Goal: Find contact information: Find contact information

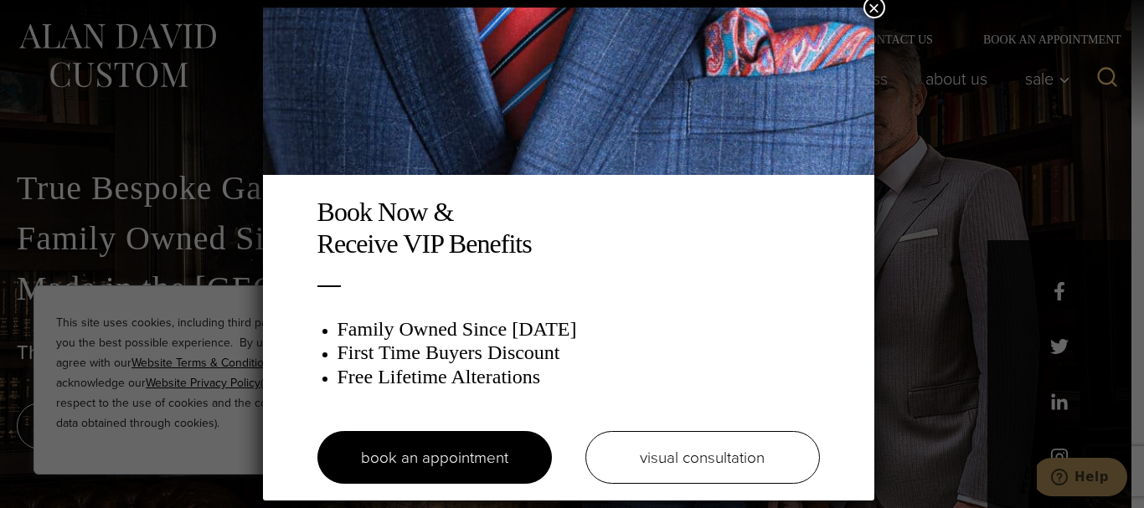
click at [908, 234] on div "Book Now & Receive VIP Benefits Family Owned Since 1913 First Time Buyers Disco…" at bounding box center [572, 254] width 1144 height 508
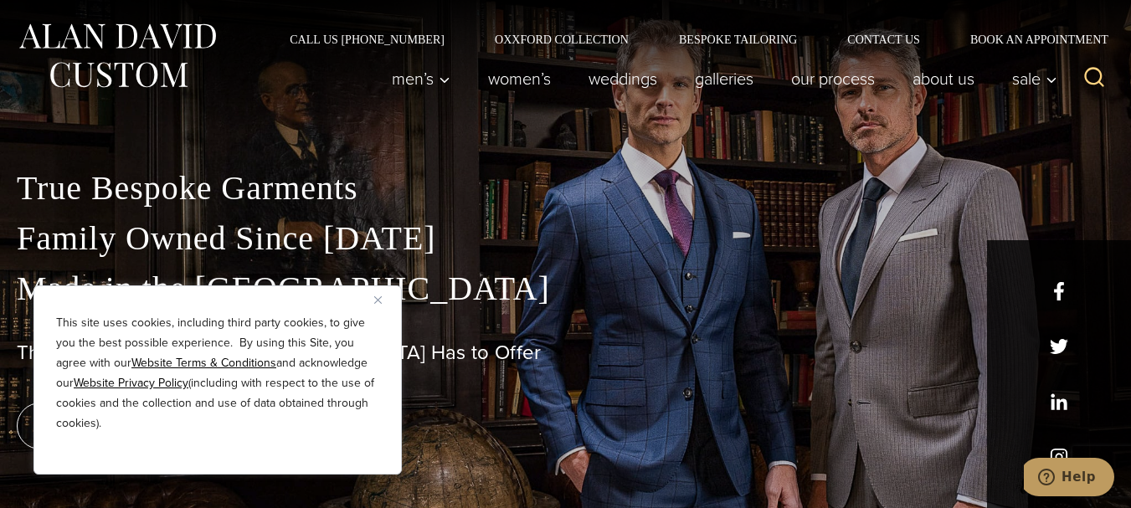
click at [862, 29] on div "Call Us (212) 227-4040 Oxxford Collection Bespoke Tailoring Contact Us Book an …" at bounding box center [565, 22] width 1131 height 45
click at [867, 33] on link "Contact Us" at bounding box center [883, 39] width 123 height 12
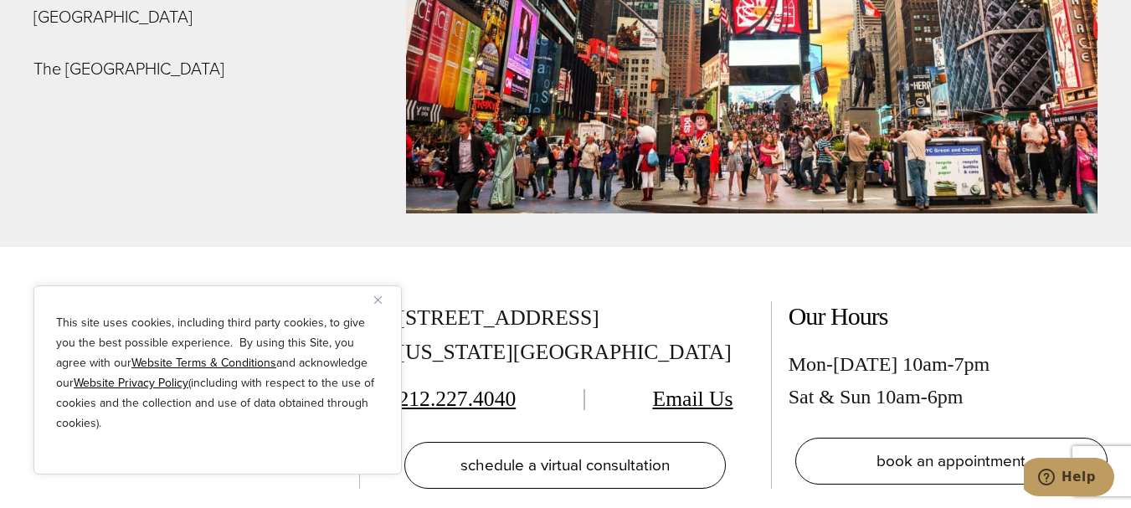
scroll to position [6413, 0]
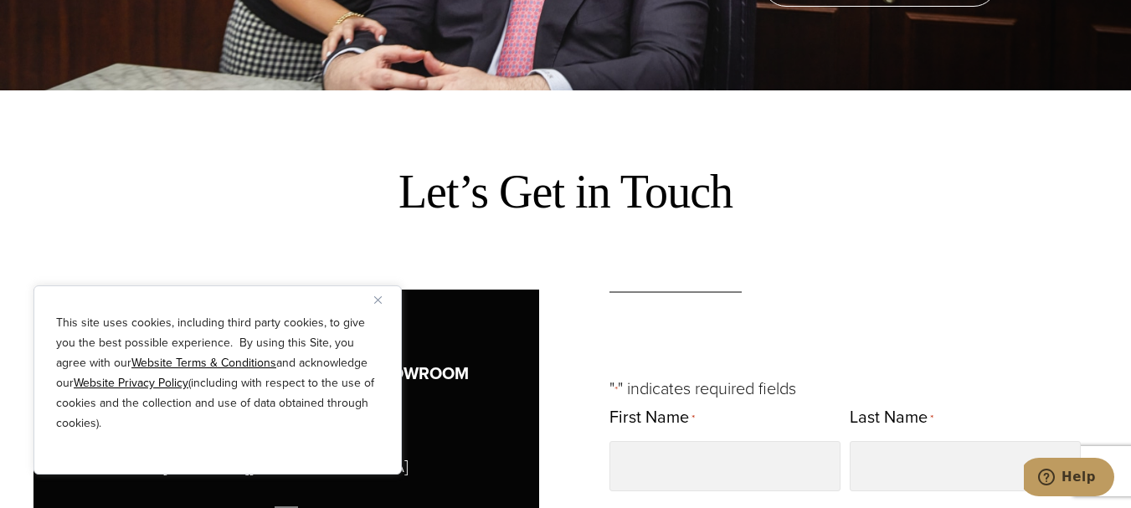
scroll to position [419, 0]
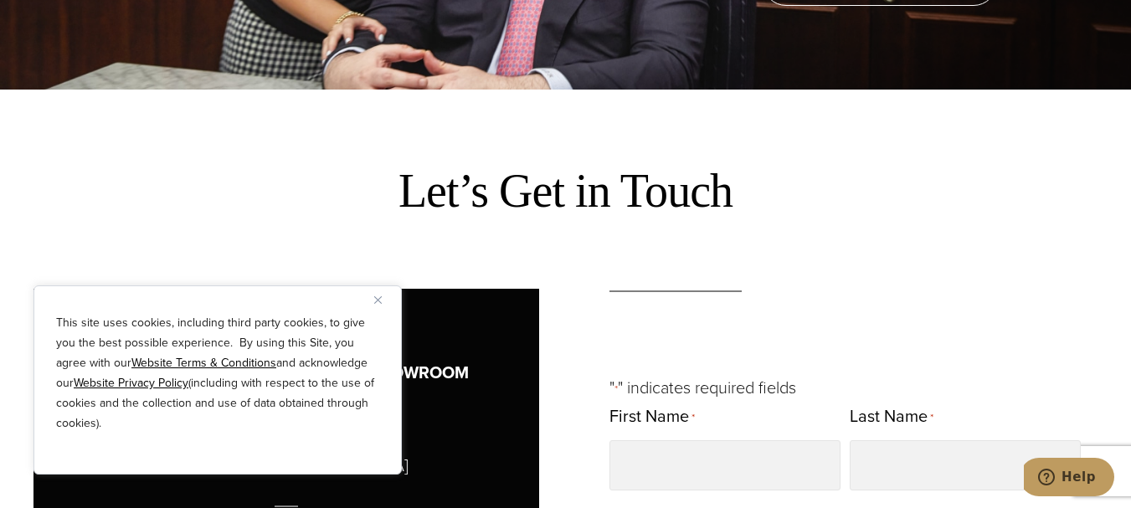
click at [373, 298] on div "This site uses cookies, including third party cookies, to give you the best pos…" at bounding box center [217, 380] width 368 height 189
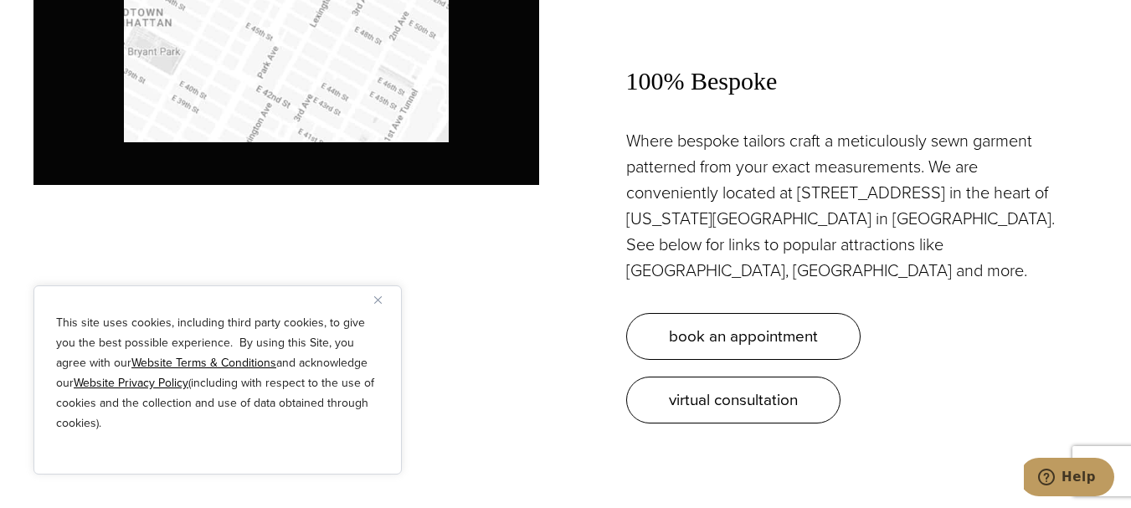
scroll to position [1675, 0]
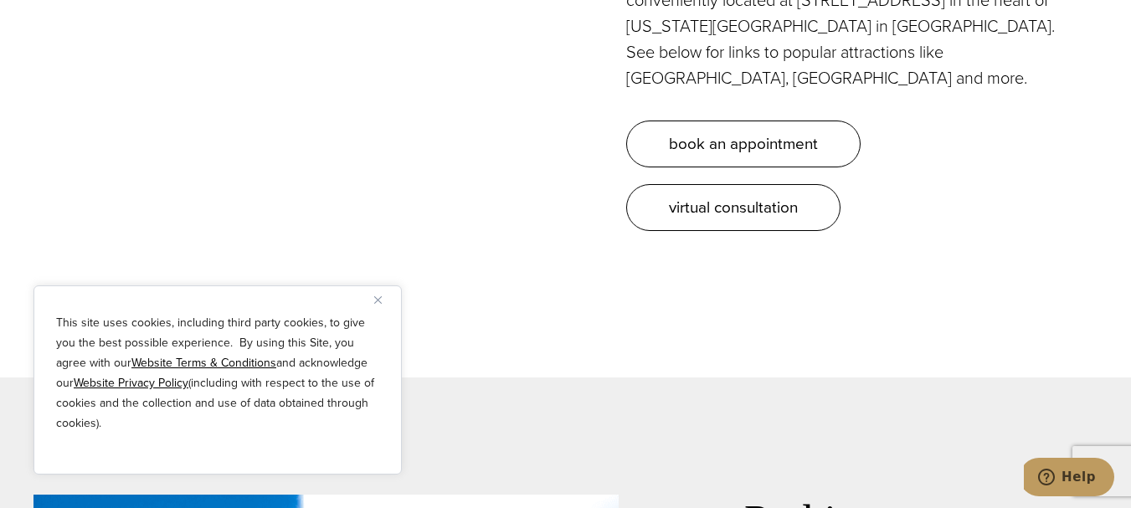
click at [383, 298] on button "Close" at bounding box center [384, 300] width 20 height 20
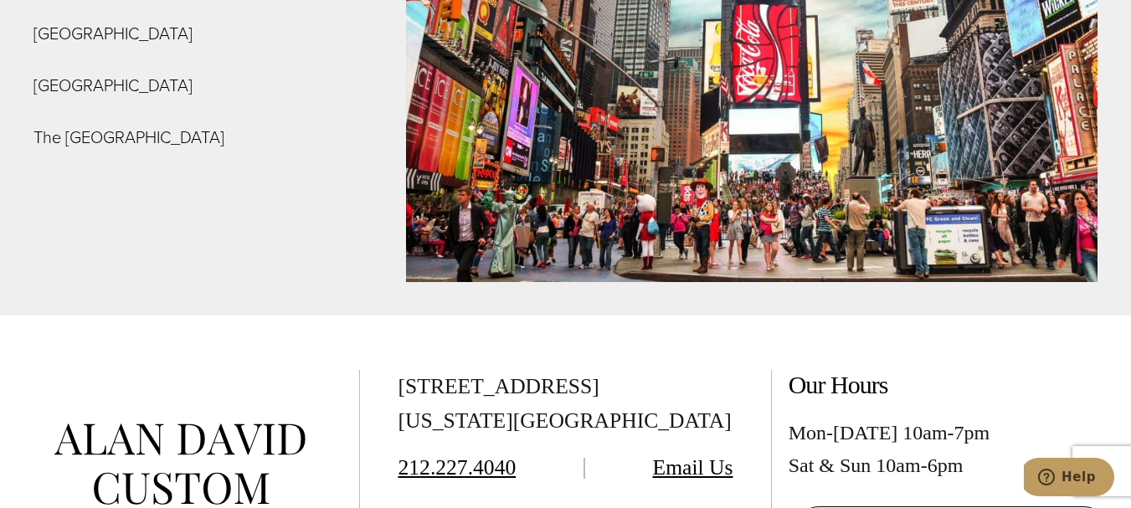
scroll to position [6446, 0]
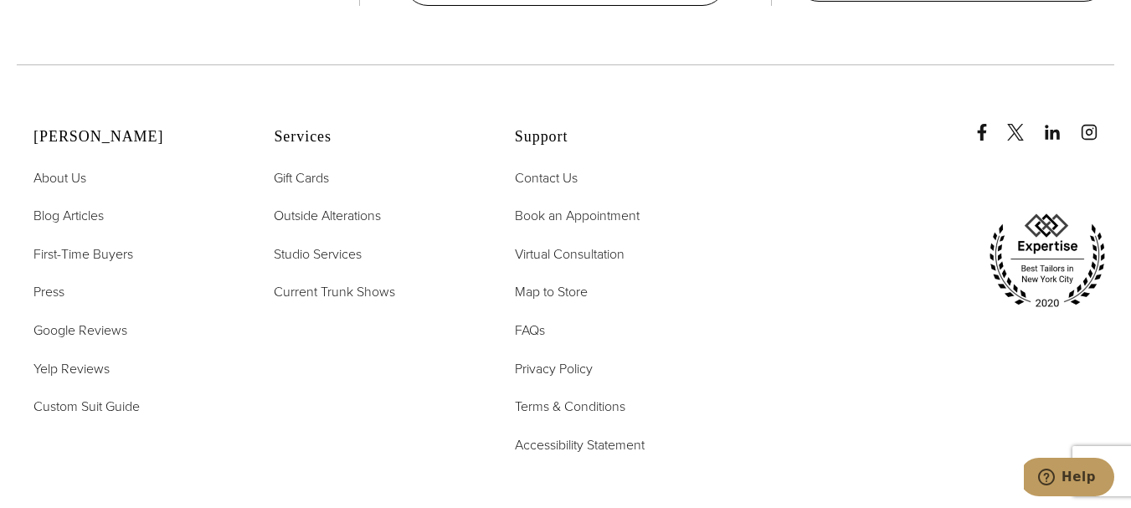
scroll to position [2679, 0]
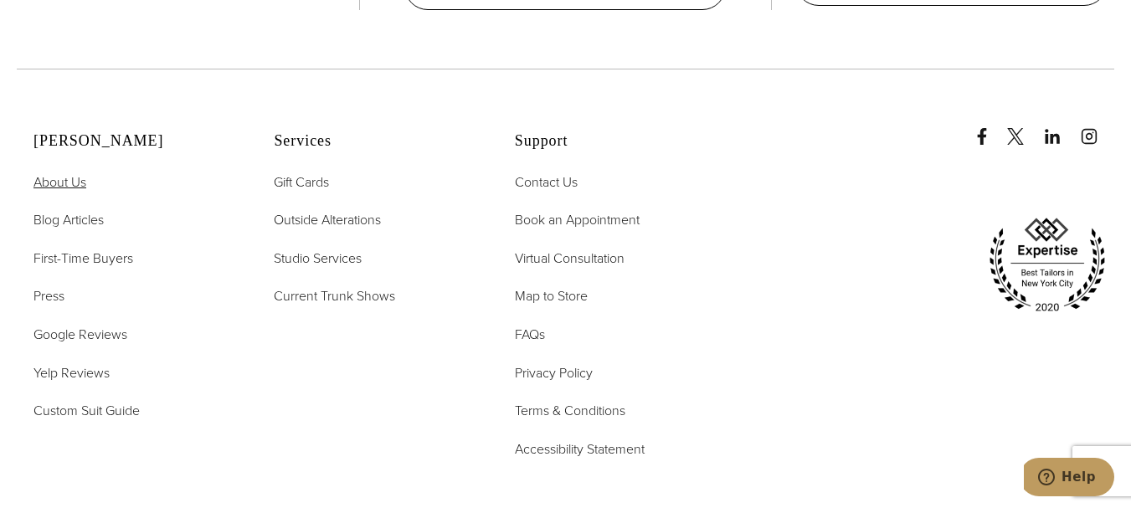
click at [72, 192] on span "About Us" at bounding box center [59, 181] width 53 height 19
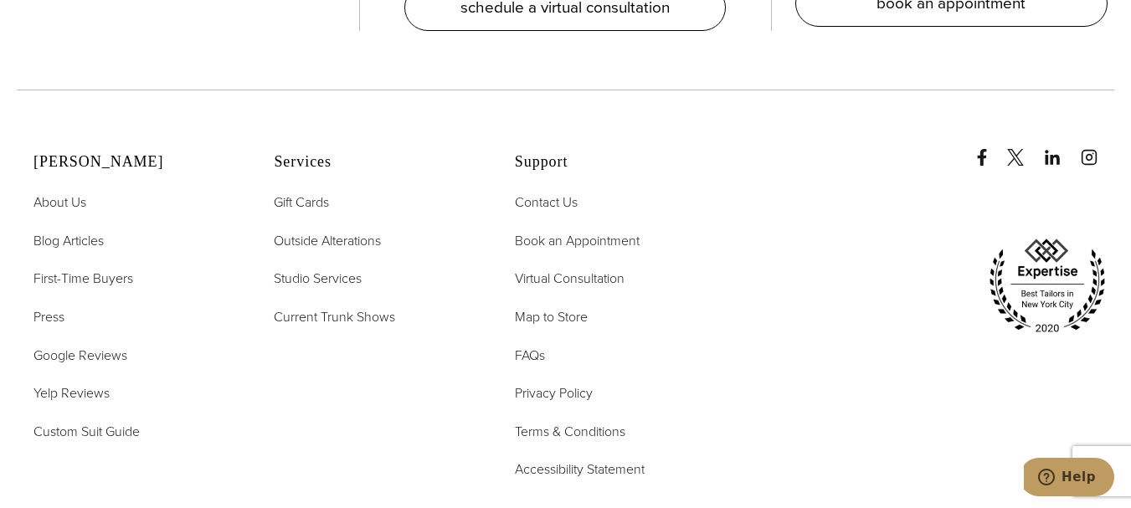
scroll to position [6859, 0]
click at [538, 191] on span "Contact Us" at bounding box center [546, 200] width 63 height 19
